Goal: Transaction & Acquisition: Purchase product/service

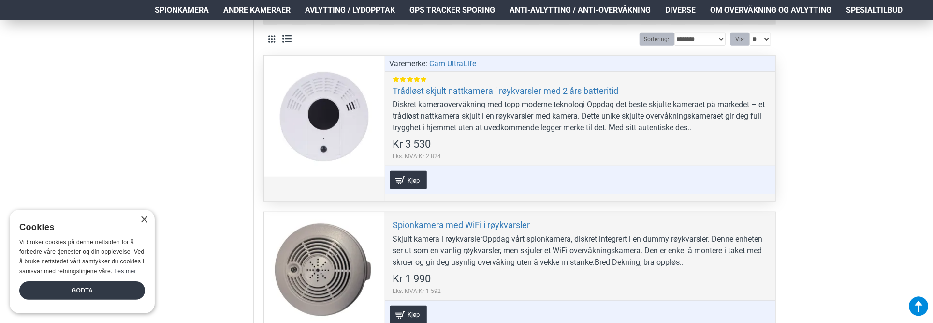
scroll to position [435, 0]
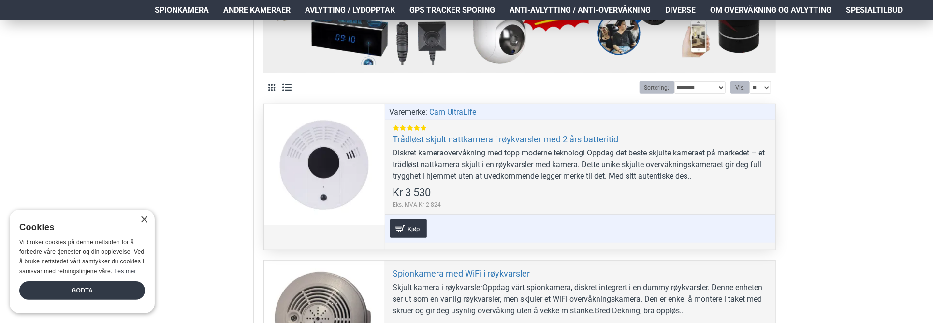
click at [339, 168] on div at bounding box center [324, 164] width 121 height 121
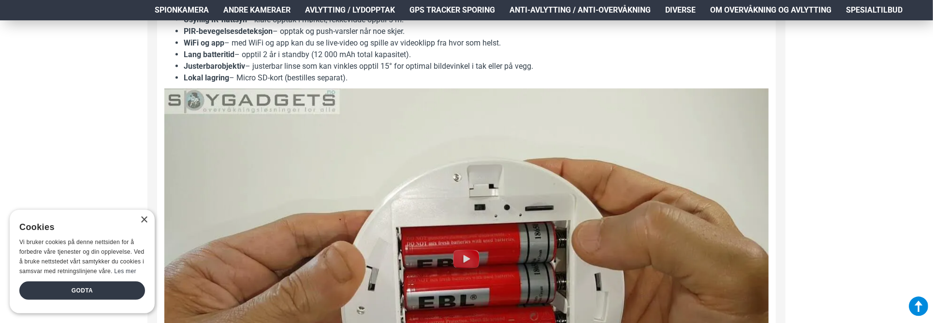
scroll to position [580, 0]
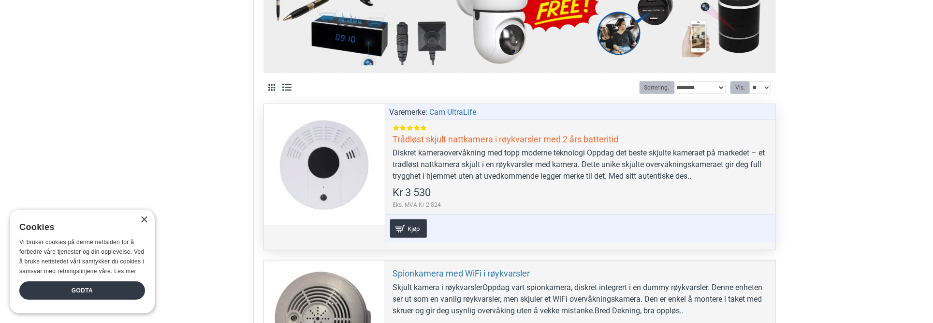
scroll to position [532, 0]
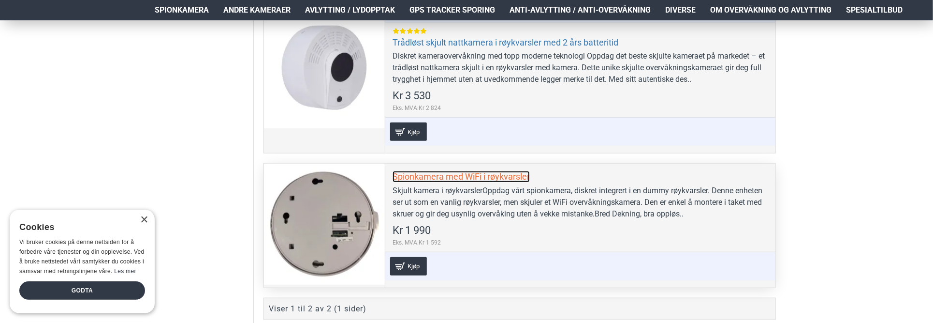
click at [474, 174] on link "Spionkamera med WiFi i røykvarsler" at bounding box center [461, 176] width 137 height 11
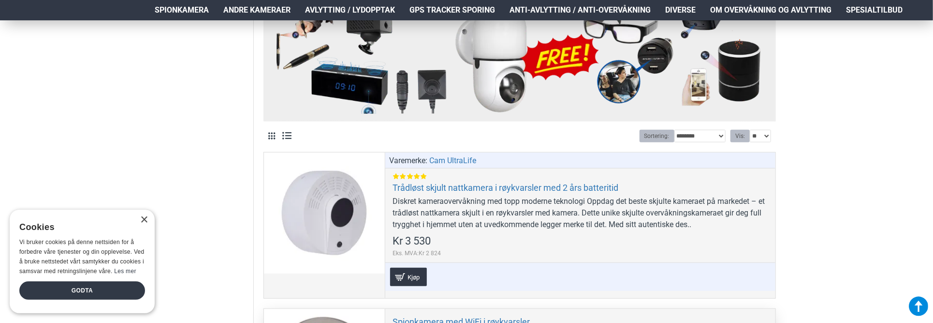
scroll to position [339, 0]
